Goal: Transaction & Acquisition: Book appointment/travel/reservation

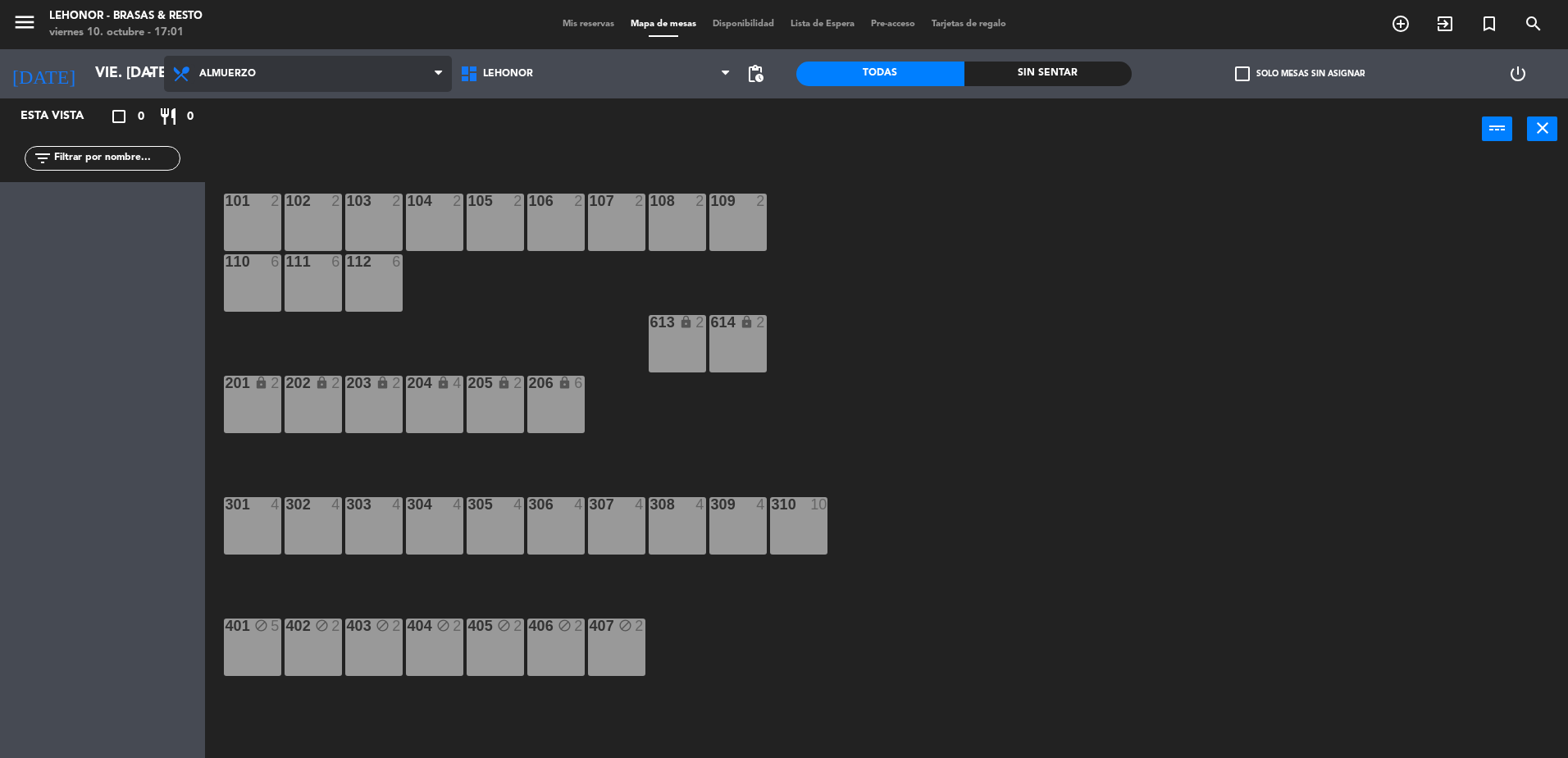
click at [191, 71] on icon at bounding box center [183, 74] width 24 height 20
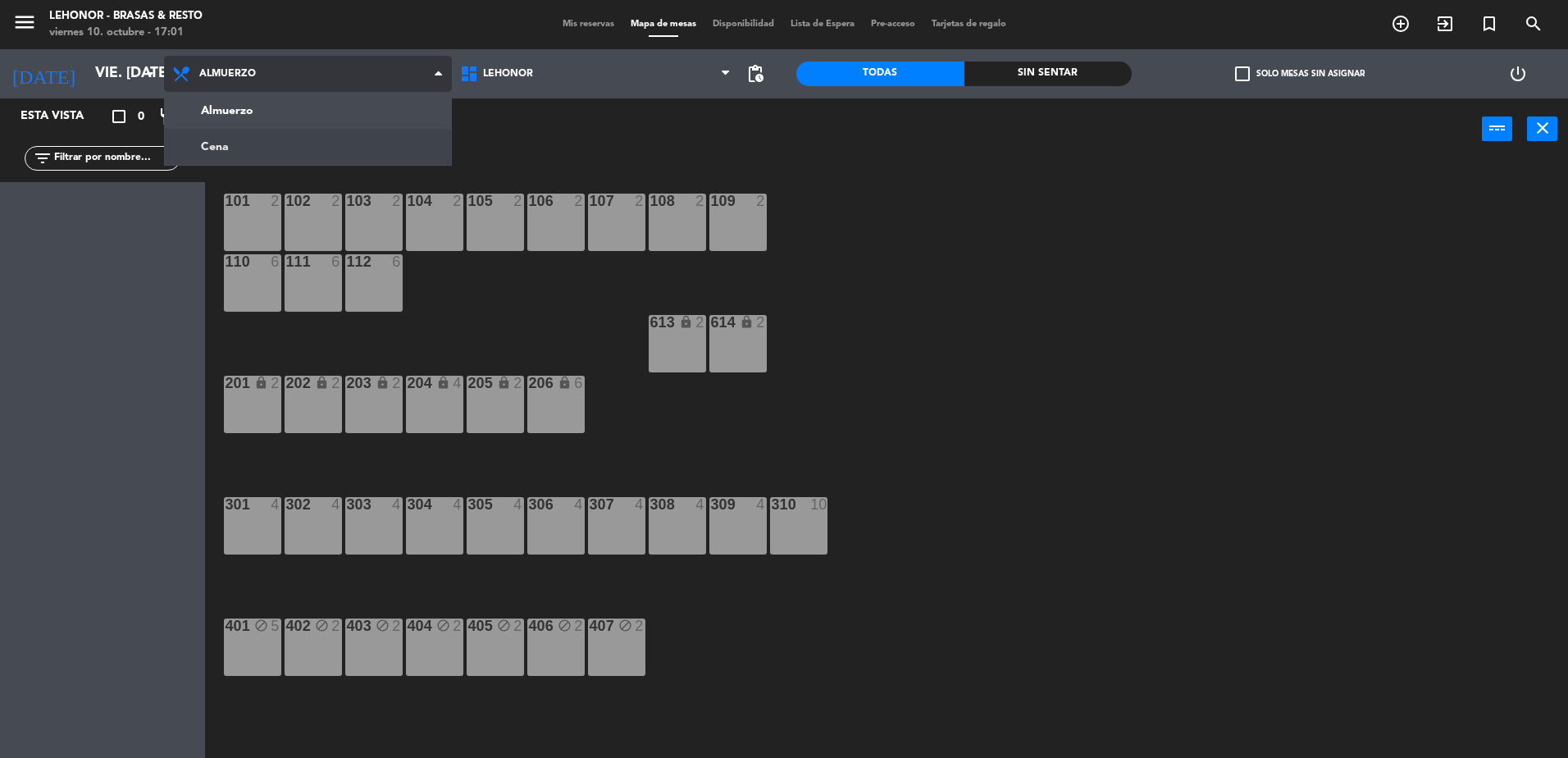
click at [317, 133] on ng-component "menu Lehonor - Brasas & Resto viernes 10. octubre - 17:01 Mis reservas Mapa de …" at bounding box center [784, 381] width 1568 height 762
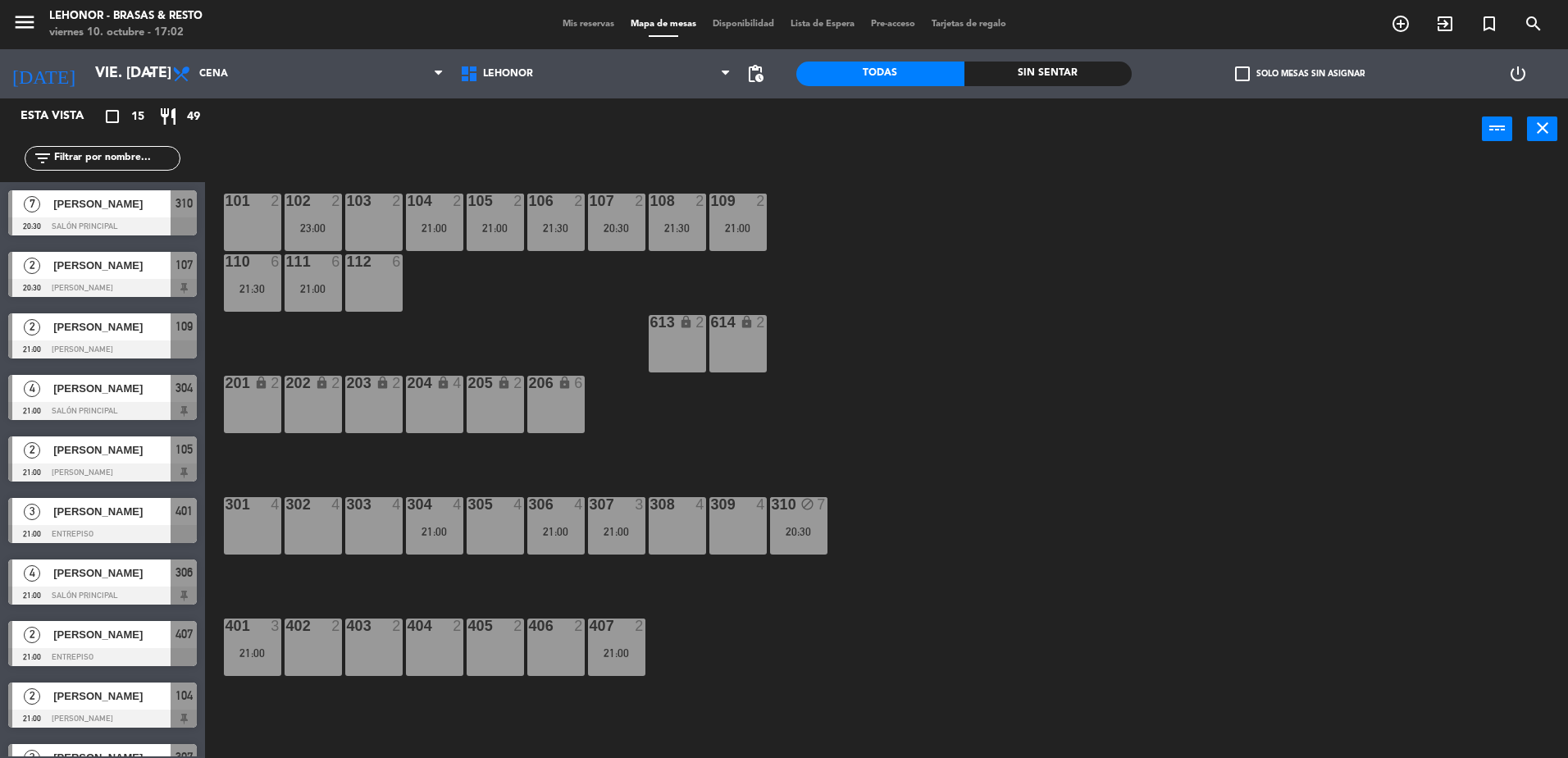
click at [367, 213] on div "103 2" at bounding box center [374, 223] width 57 height 57
click at [782, 131] on button "[GEOGRAPHIC_DATA]" at bounding box center [793, 129] width 99 height 33
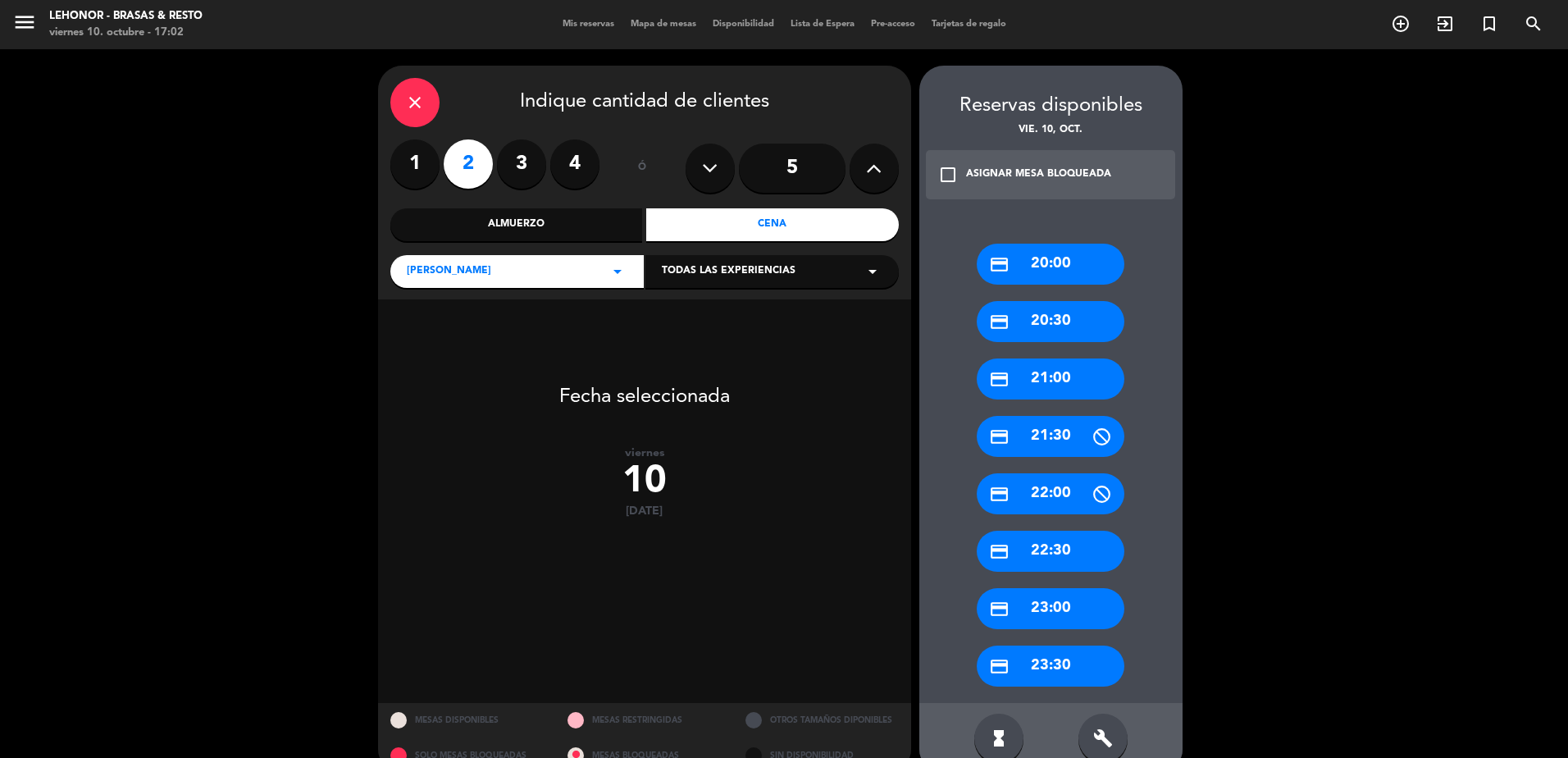
click at [1054, 264] on div "credit_card 20:00" at bounding box center [1051, 264] width 148 height 41
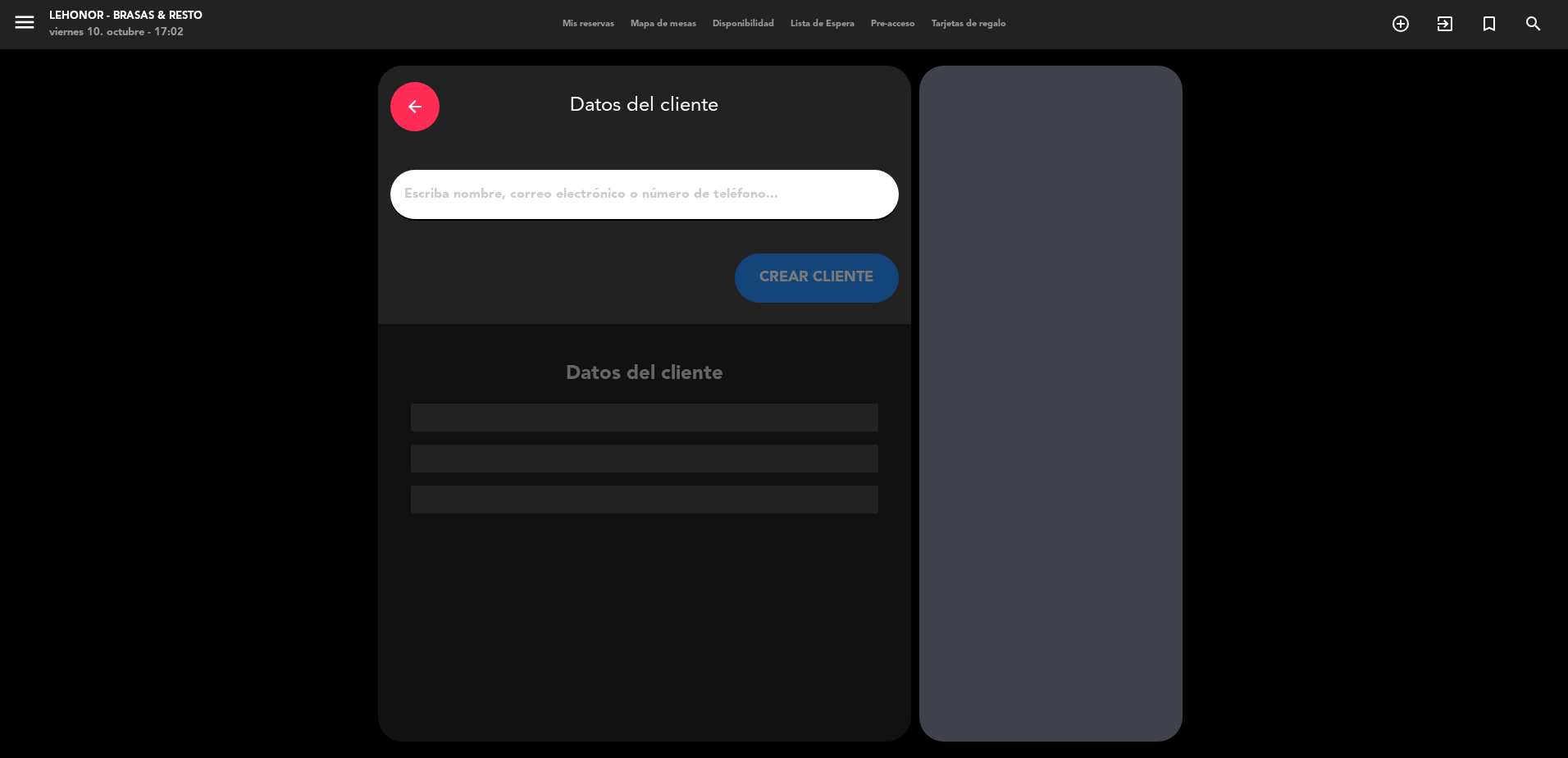
click at [699, 197] on input "1" at bounding box center [644, 195] width 484 height 23
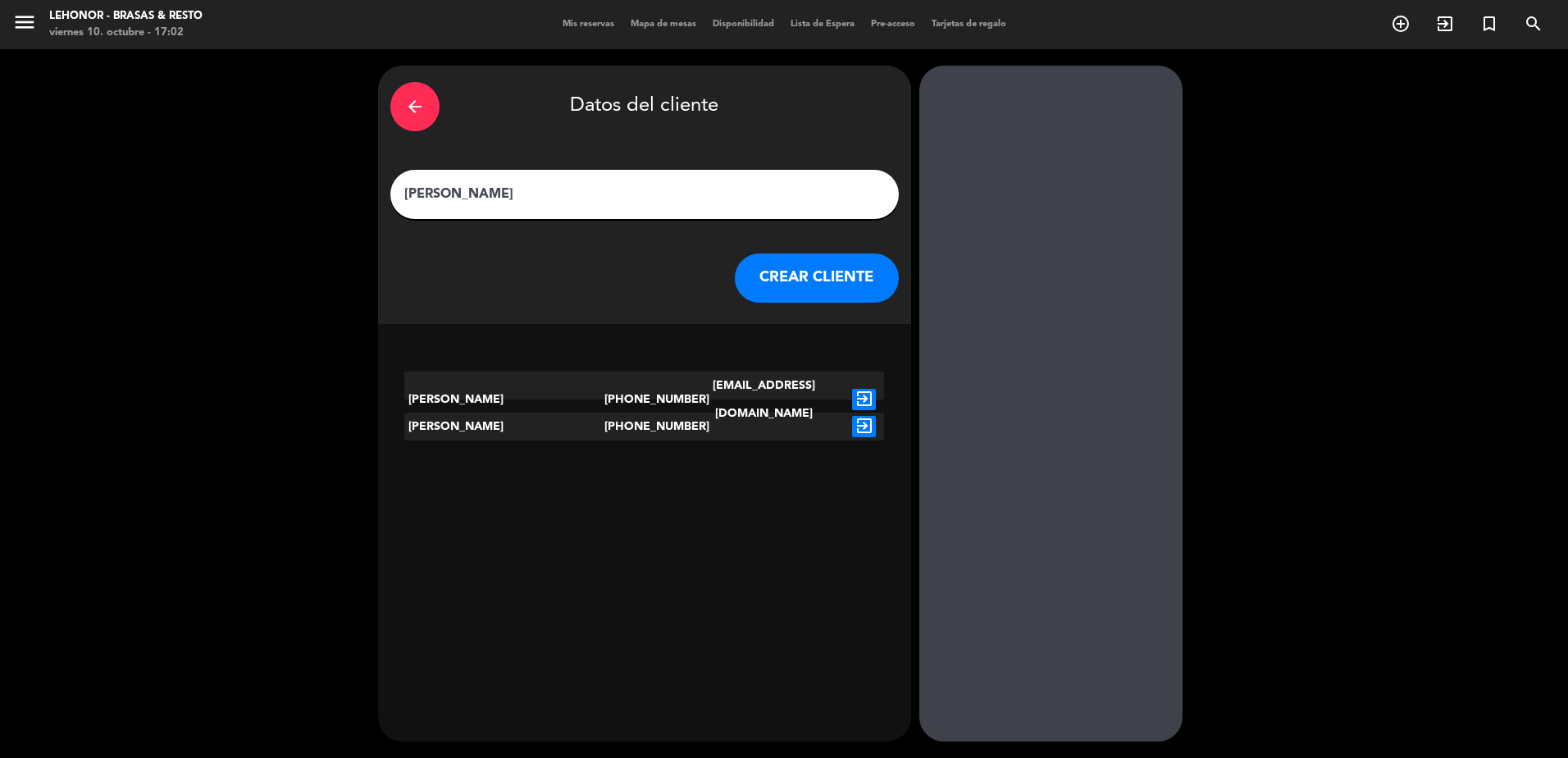
type input "[PERSON_NAME]"
click at [864, 388] on icon "exit_to_app" at bounding box center [863, 399] width 24 height 21
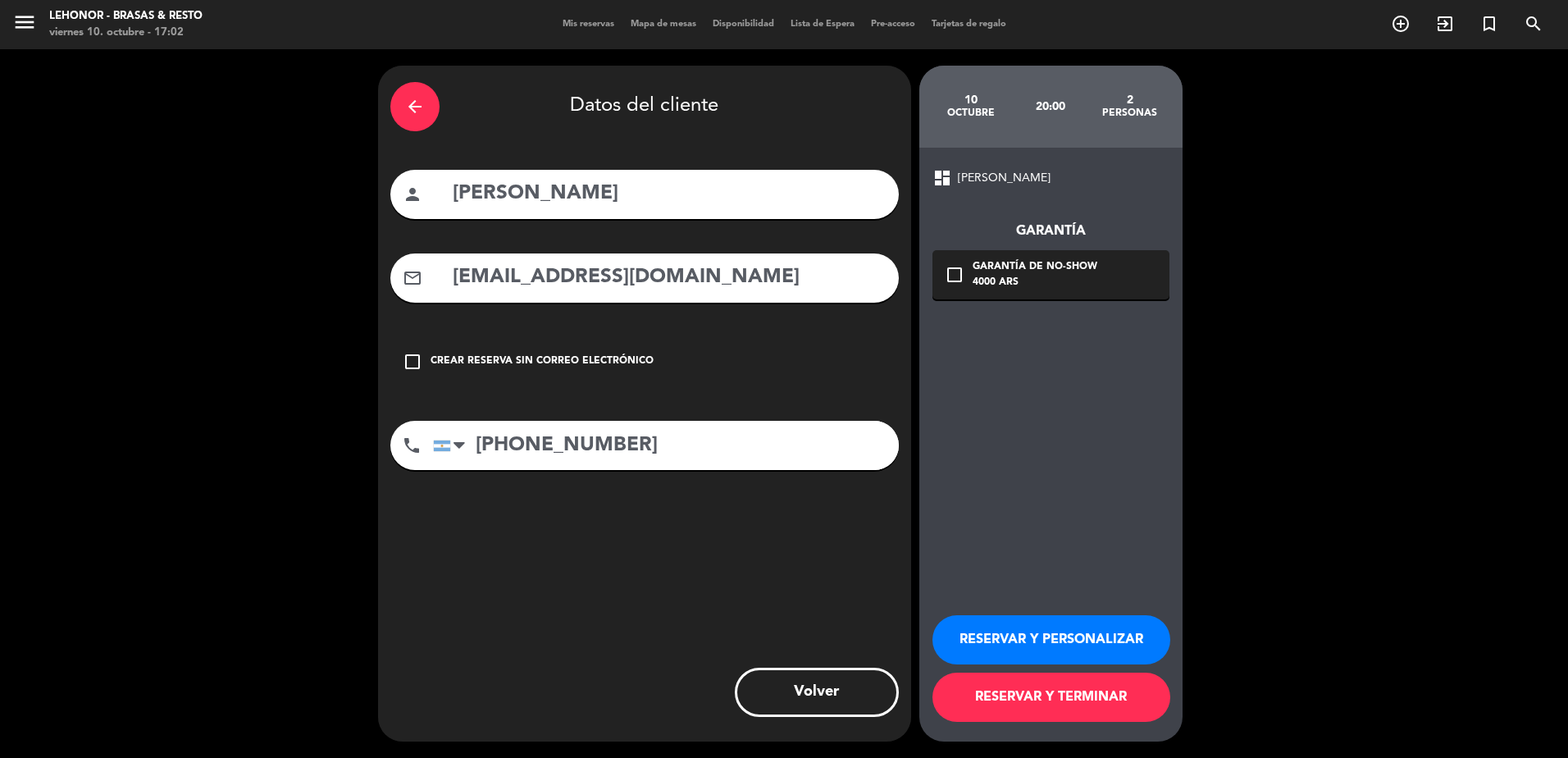
click at [953, 273] on icon "check_box_outline_blank" at bounding box center [954, 275] width 20 height 20
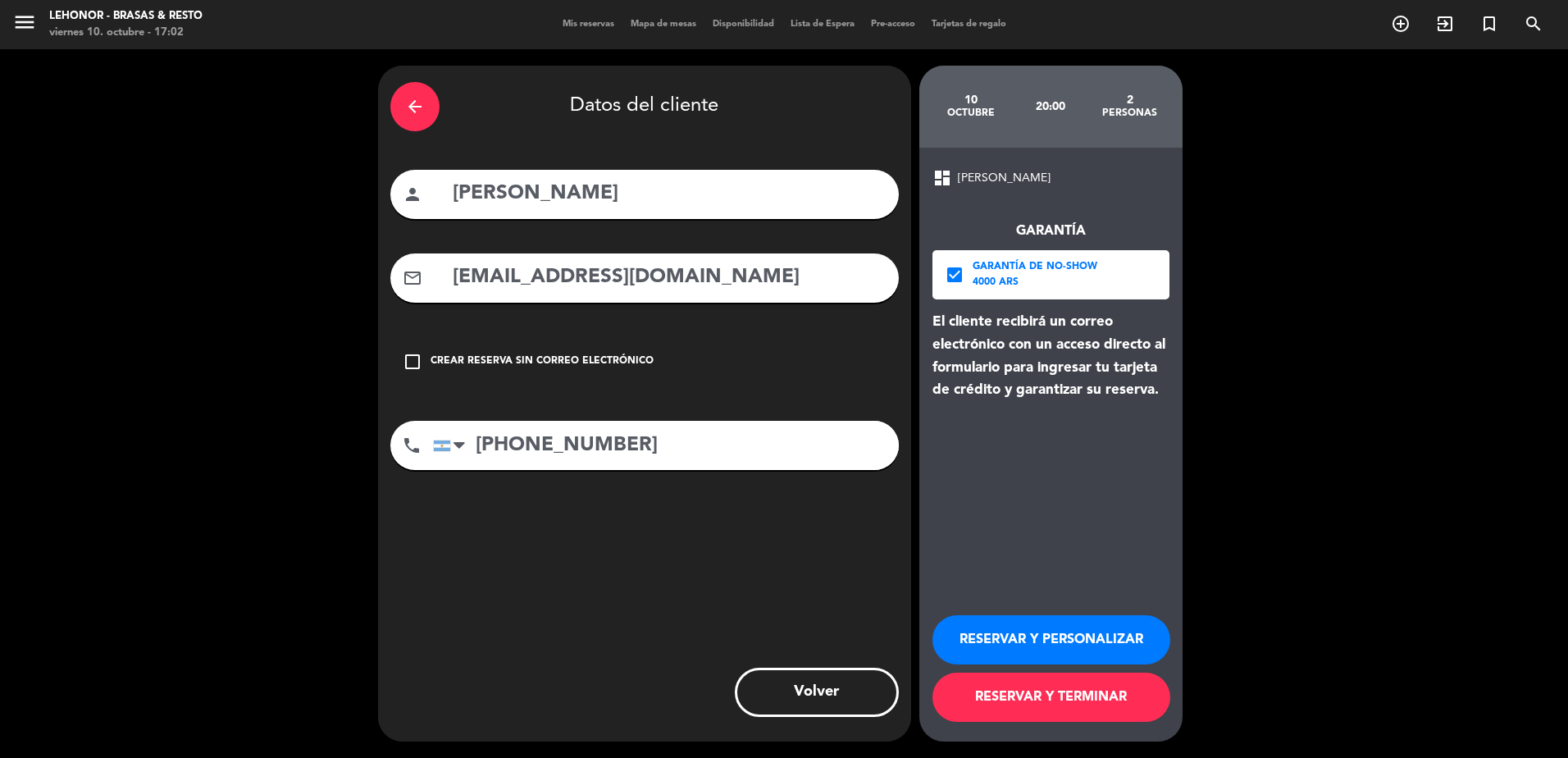
click at [1005, 632] on button "RESERVAR Y PERSONALIZAR" at bounding box center [1051, 640] width 238 height 49
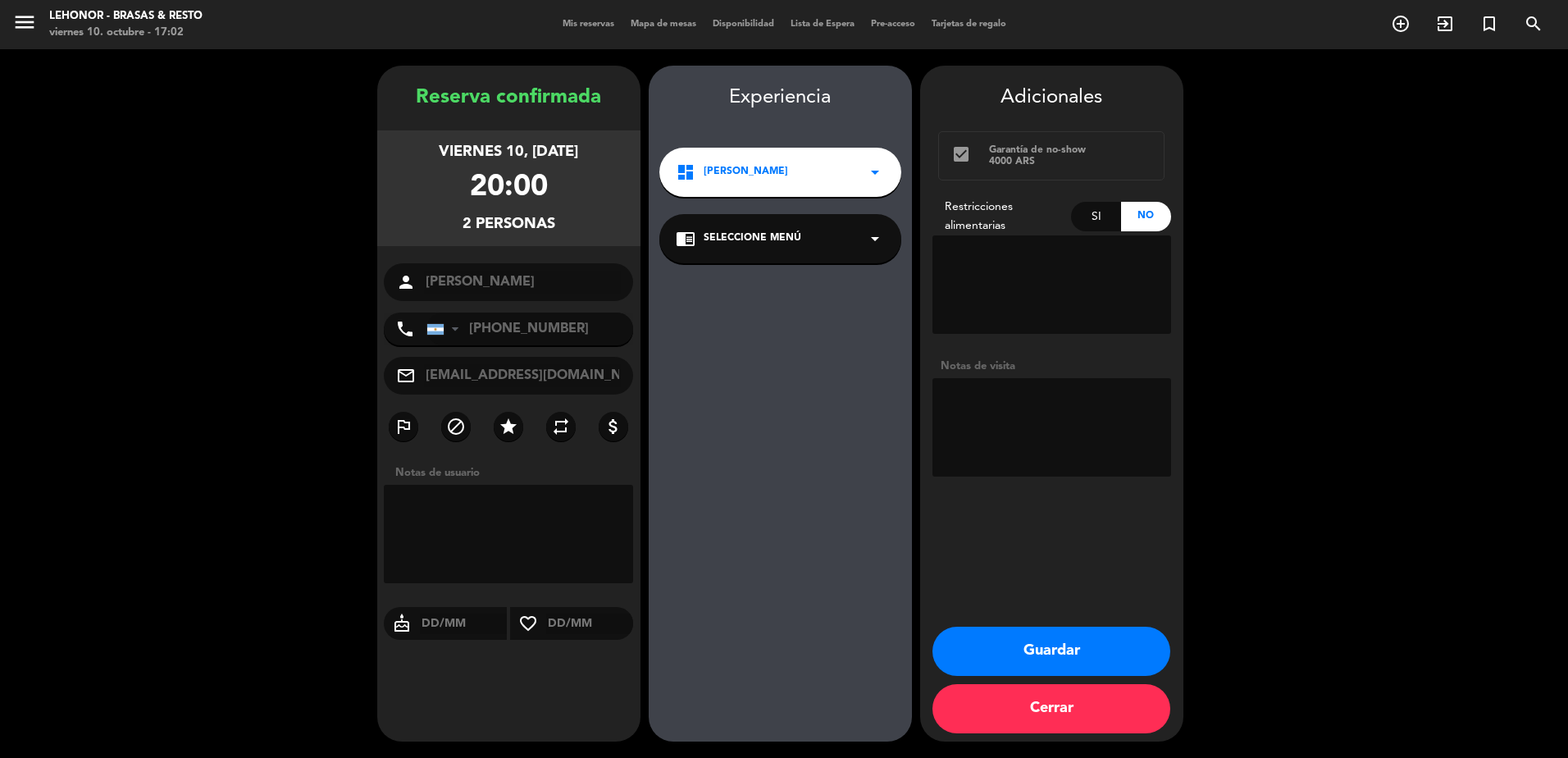
click at [1048, 402] on textarea at bounding box center [1051, 427] width 239 height 99
type textarea "Luki"
click at [1100, 660] on button "Guardar" at bounding box center [1051, 651] width 238 height 49
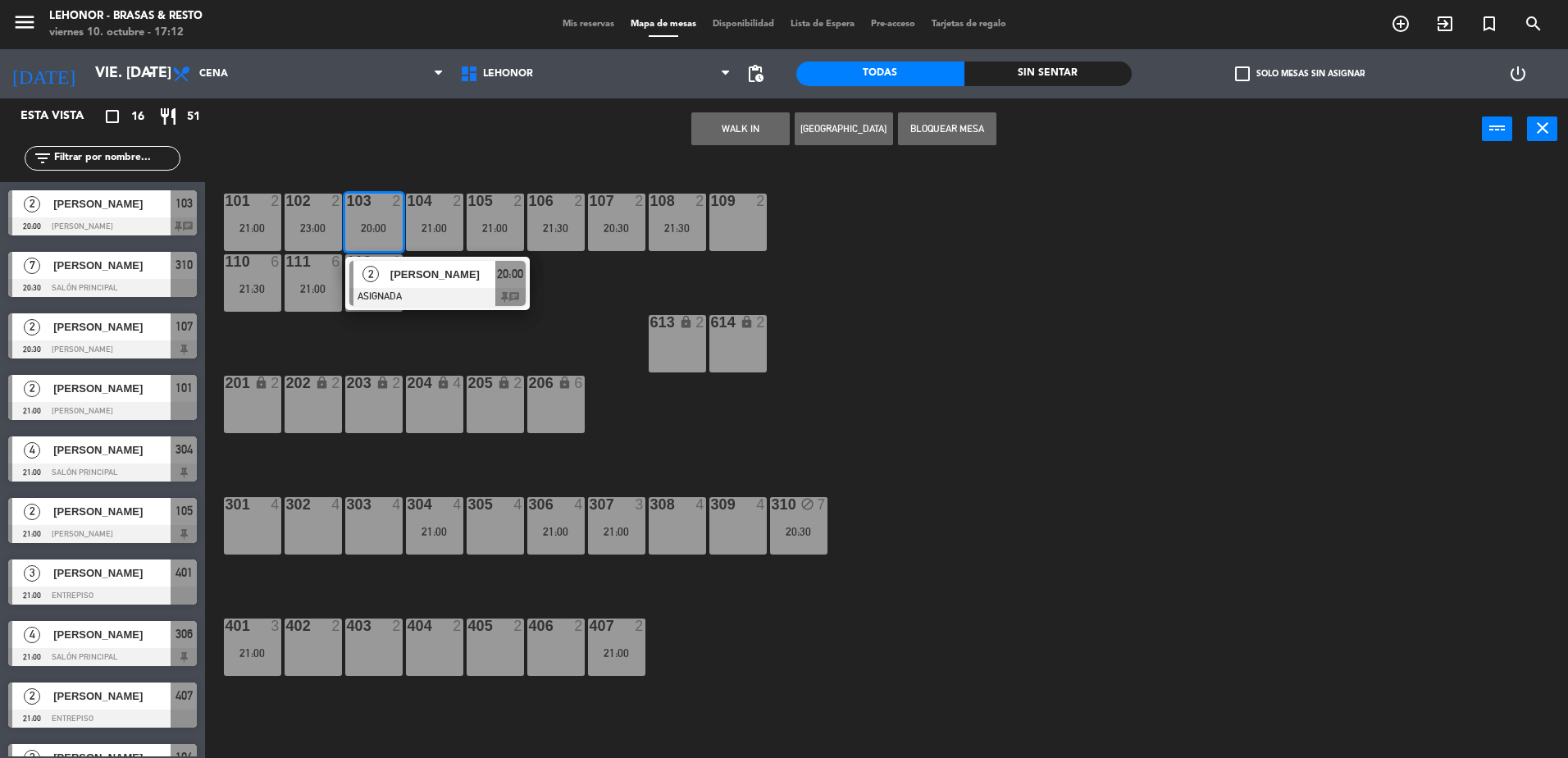
click at [1128, 578] on div "101 2 21:00 102 2 23:00 103 2 20:00 2 [PERSON_NAME] ASIGNADA 20:00 chat 104 2 2…" at bounding box center [894, 463] width 1348 height 598
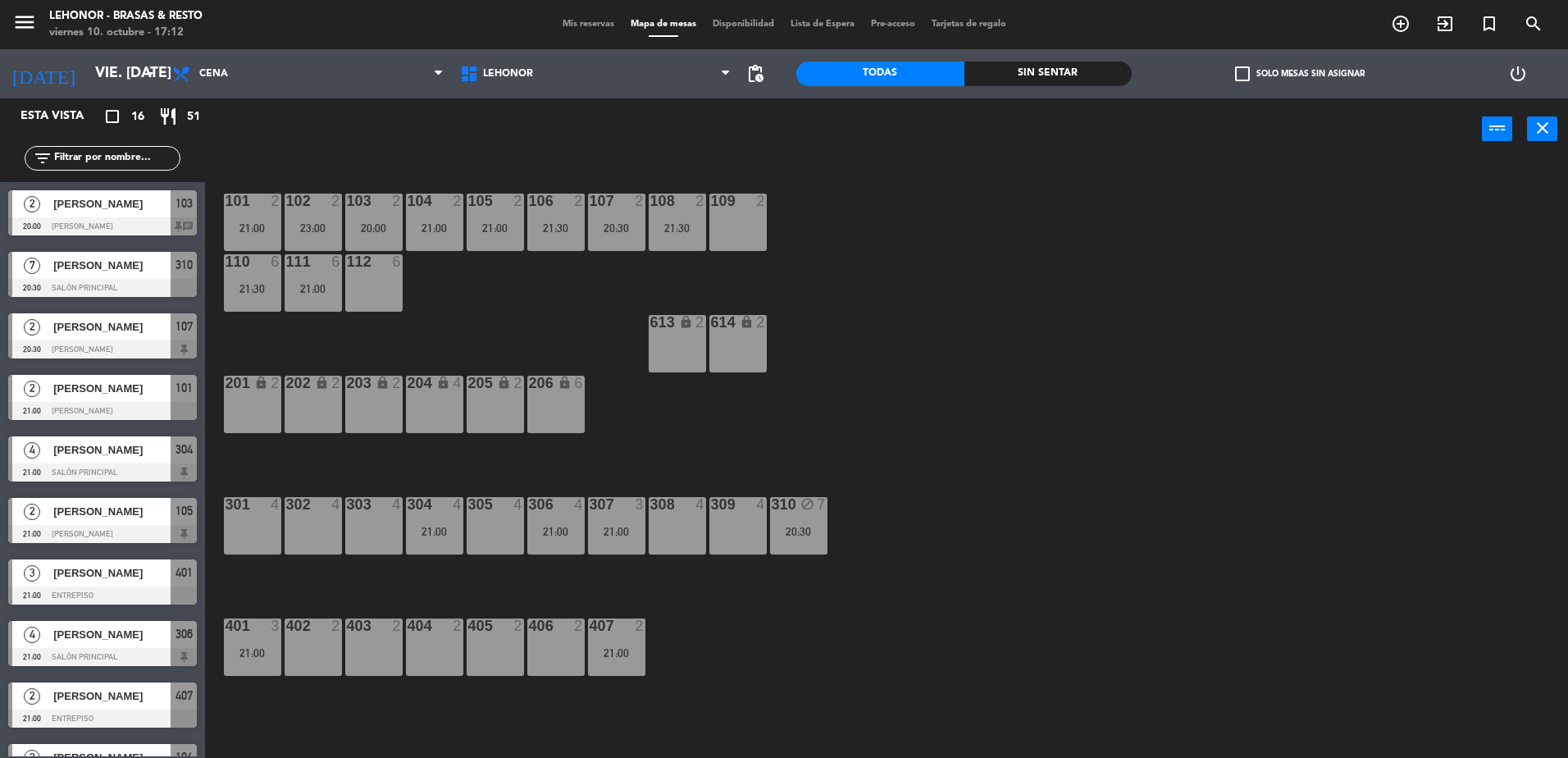
click at [894, 319] on div "101 2 21:00 102 2 23:00 103 2 20:00 104 2 21:00 105 2 21:00 106 2 21:30 107 2 2…" at bounding box center [894, 463] width 1348 height 598
